Goal: Navigation & Orientation: Understand site structure

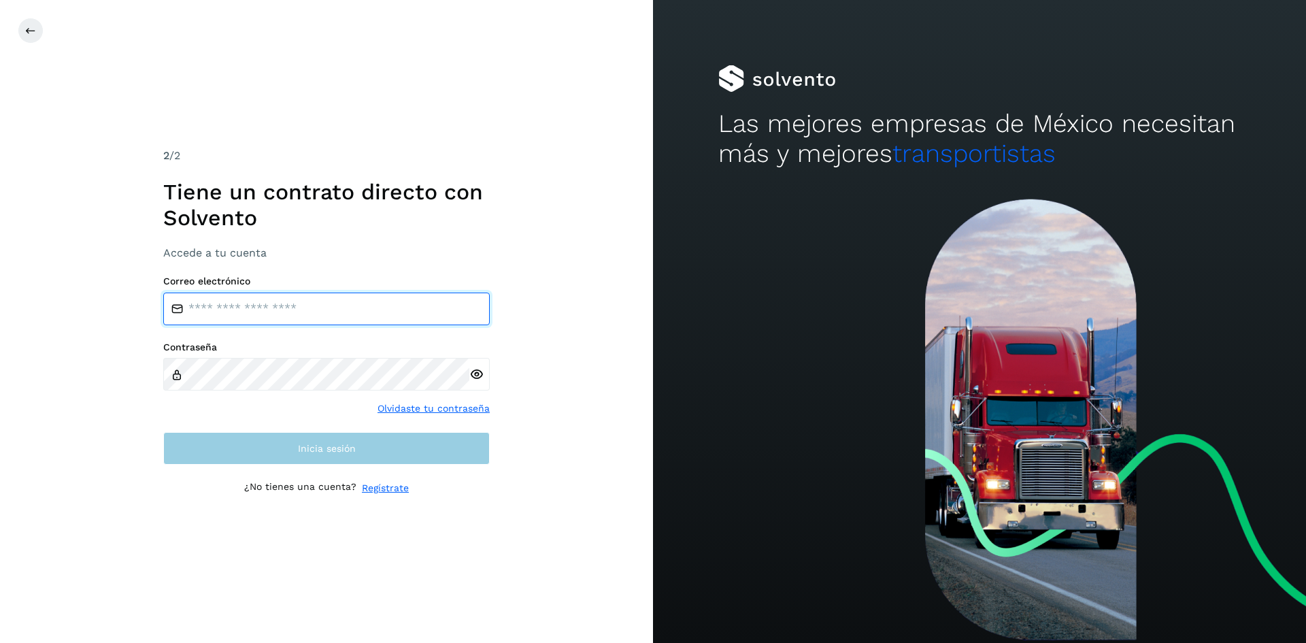
type input "**********"
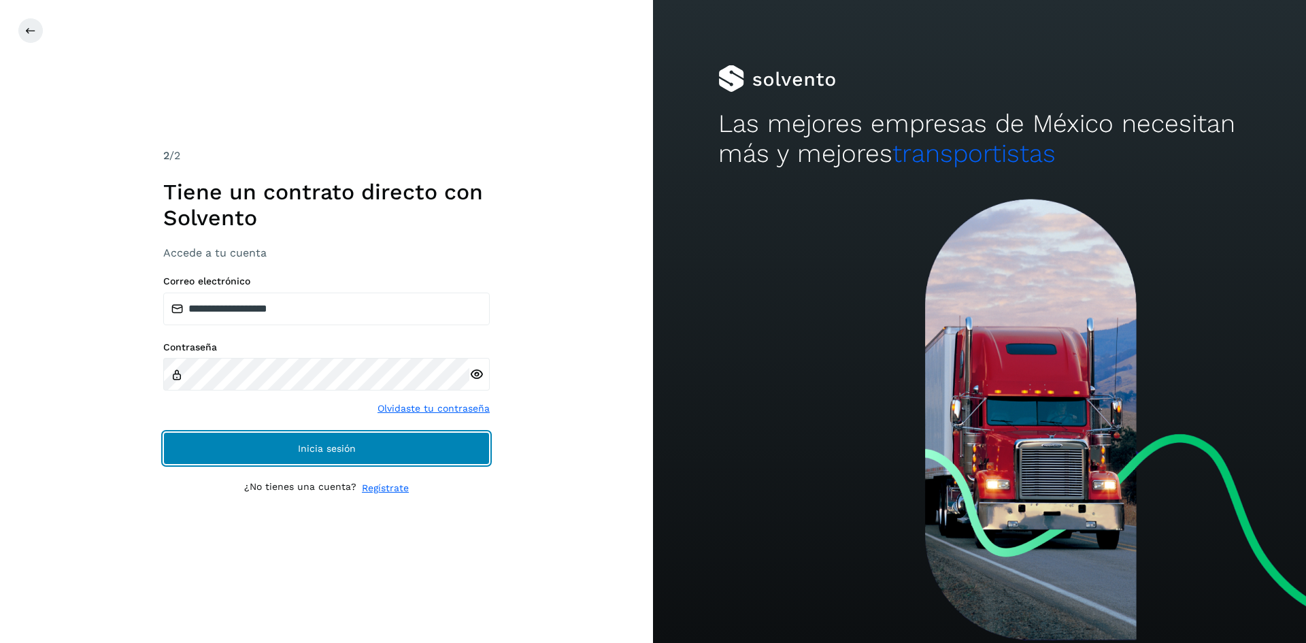
click at [360, 444] on button "Inicia sesión" at bounding box center [326, 448] width 327 height 33
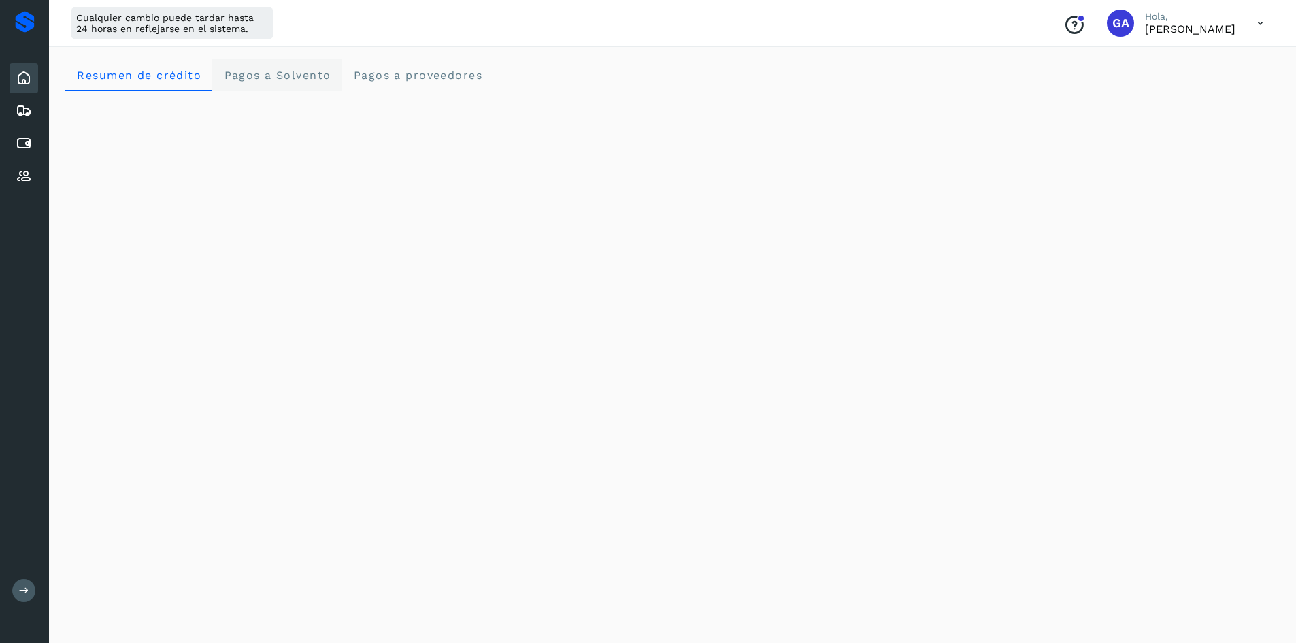
click at [308, 81] on span "Pagos a Solvento" at bounding box center [277, 75] width 108 height 13
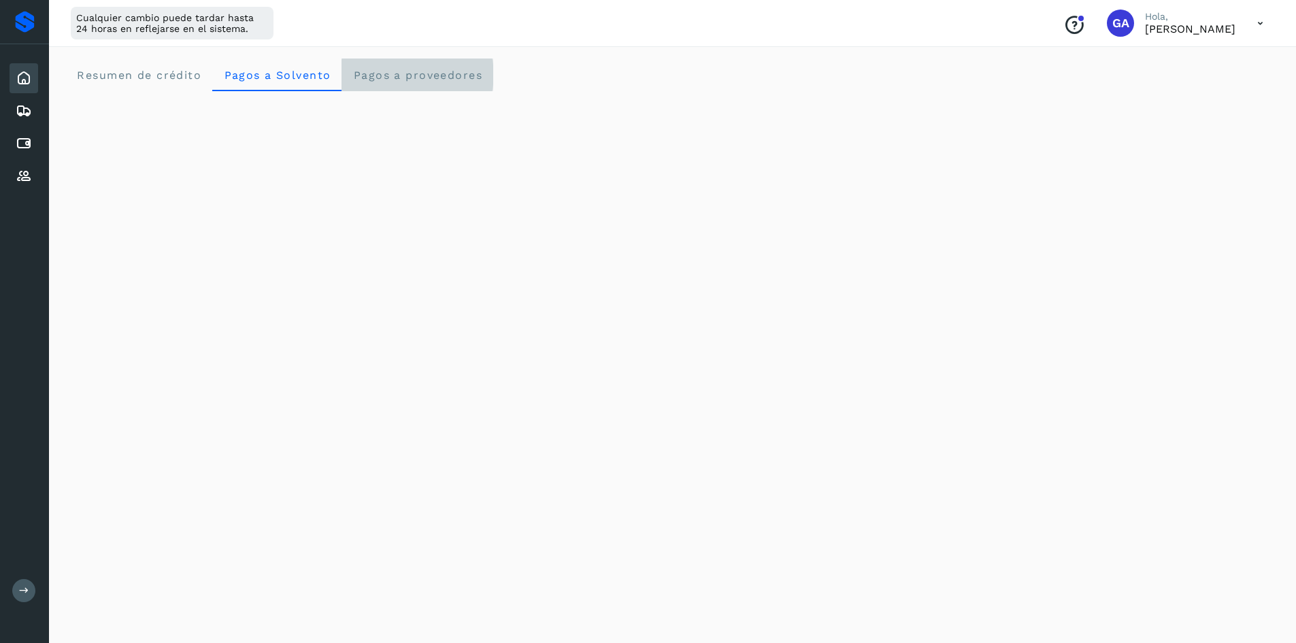
click at [407, 80] on span "Pagos a proveedores" at bounding box center [417, 75] width 130 height 13
click at [24, 139] on icon at bounding box center [24, 143] width 16 height 16
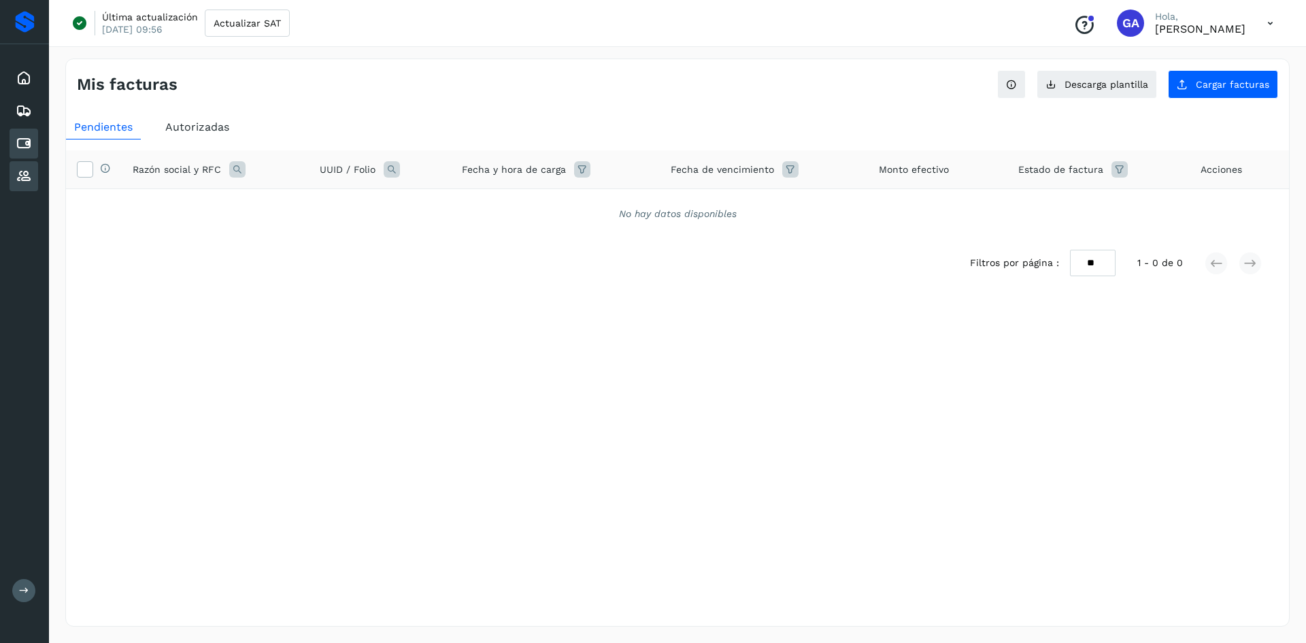
click at [21, 175] on icon at bounding box center [24, 176] width 16 height 16
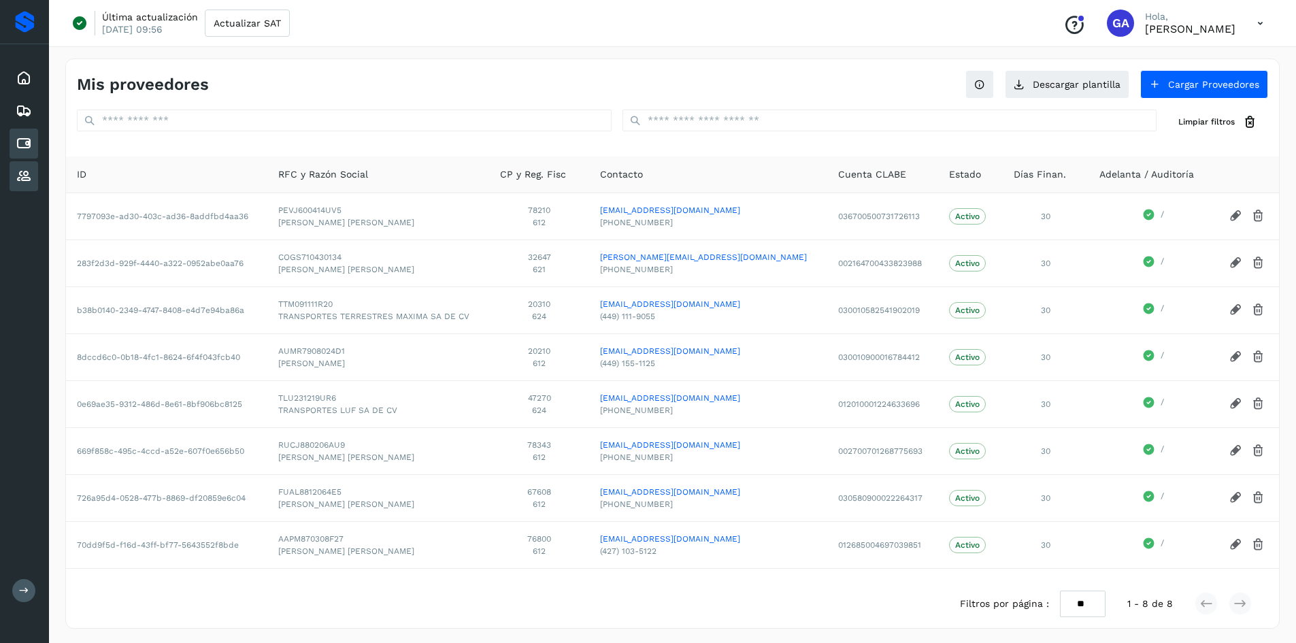
click at [29, 142] on icon at bounding box center [24, 143] width 16 height 16
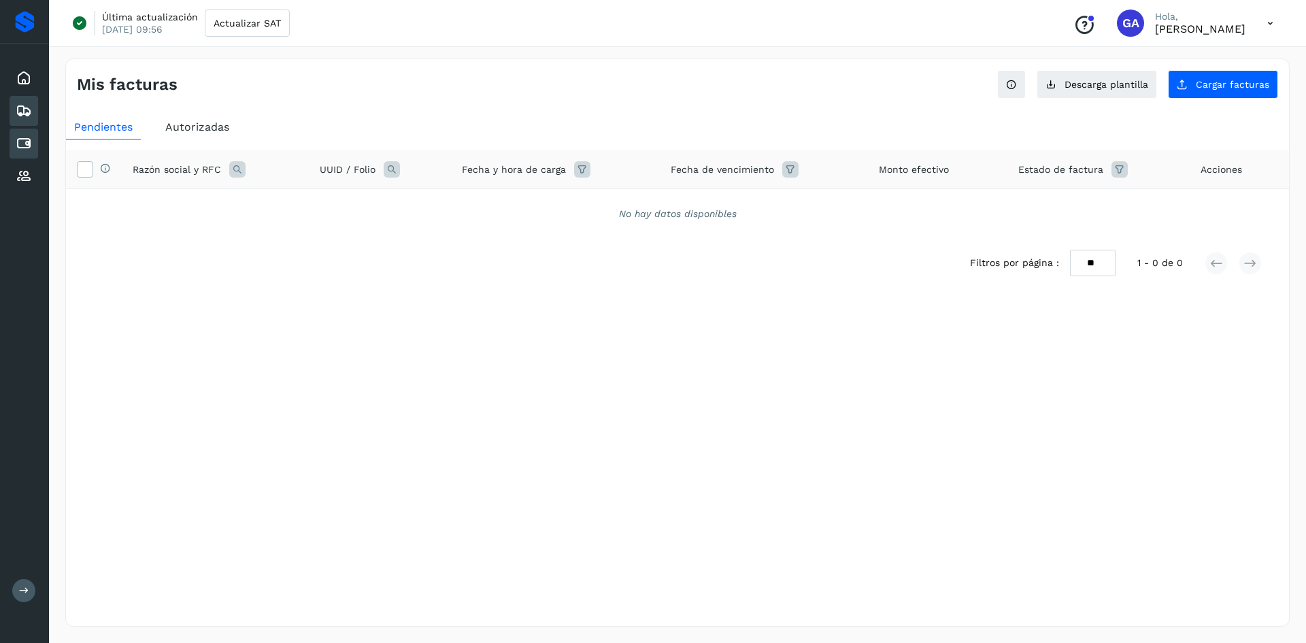
click at [30, 116] on icon at bounding box center [24, 111] width 16 height 16
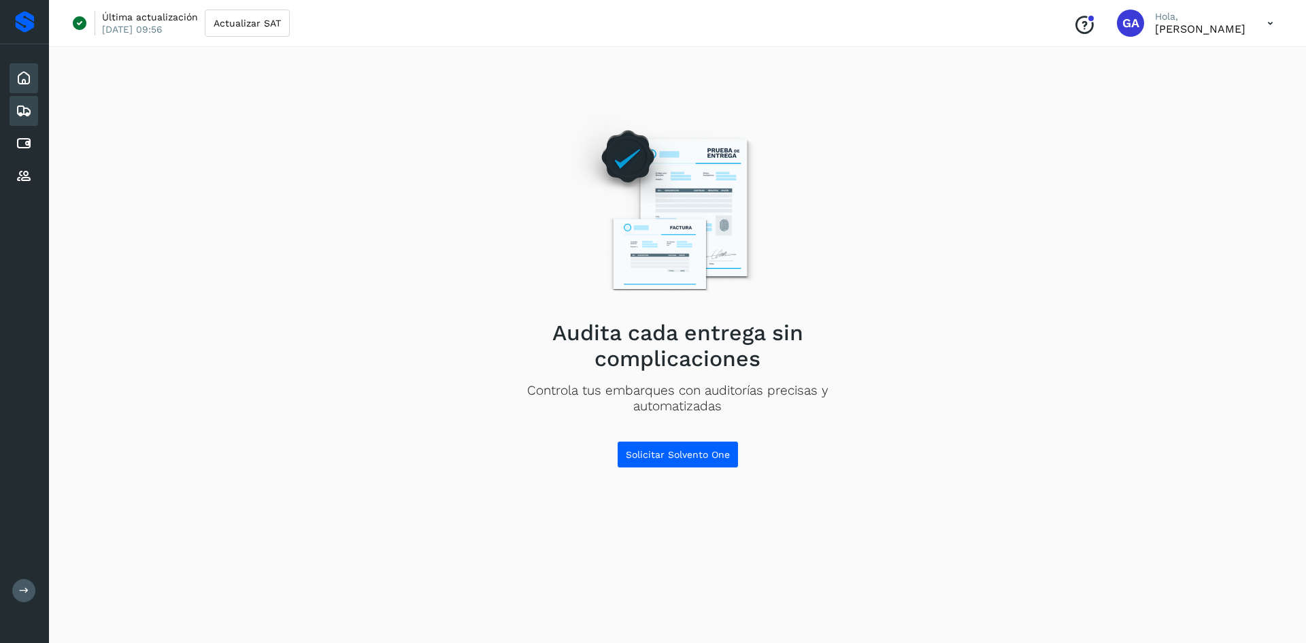
click at [33, 78] on div "Inicio" at bounding box center [24, 78] width 29 height 30
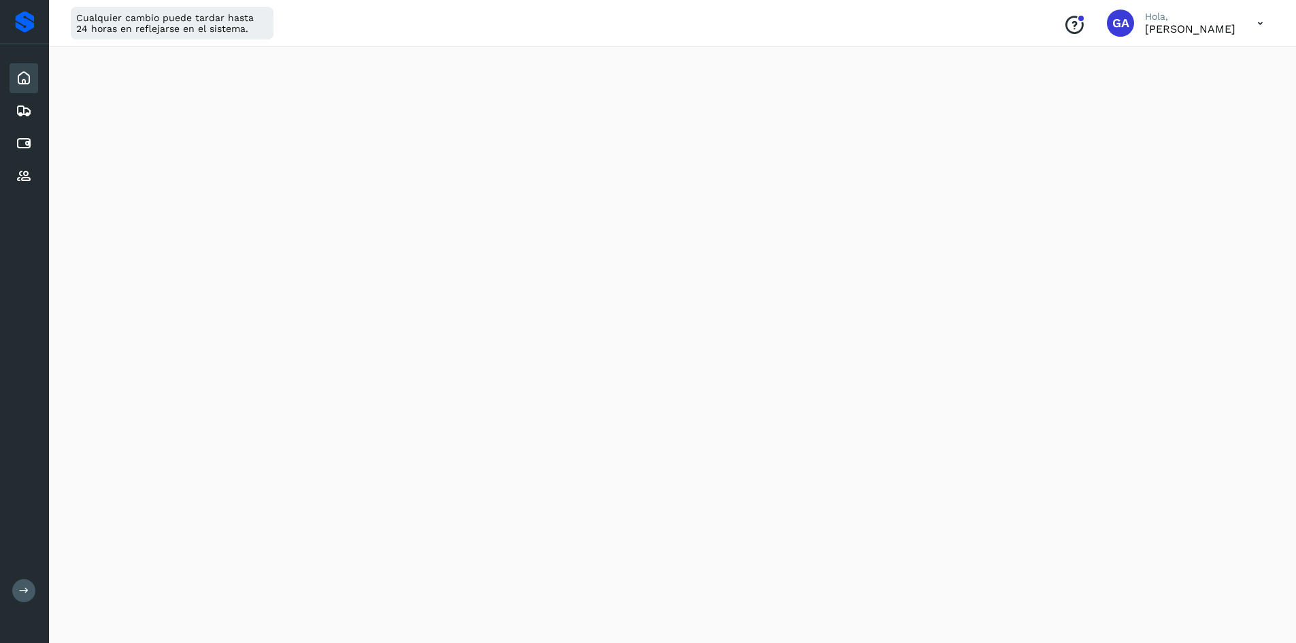
scroll to position [204, 0]
click at [420, 33] on div "Cualquier cambio puede tardar hasta 24 horas en reflejarse en el sistema. Conoc…" at bounding box center [672, 23] width 1247 height 47
click at [1215, 173] on div "Initializing..." at bounding box center [672, 491] width 1215 height 1209
